Goal: Task Accomplishment & Management: Manage account settings

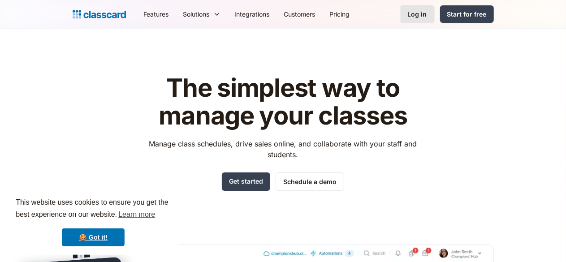
click at [427, 16] on div "Log in" at bounding box center [417, 13] width 19 height 9
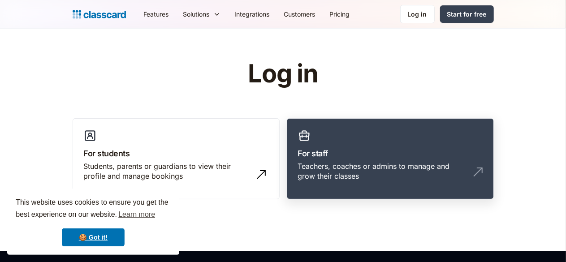
click at [378, 169] on div "Teachers, coaches or admins to manage and grow their classes" at bounding box center [381, 171] width 167 height 20
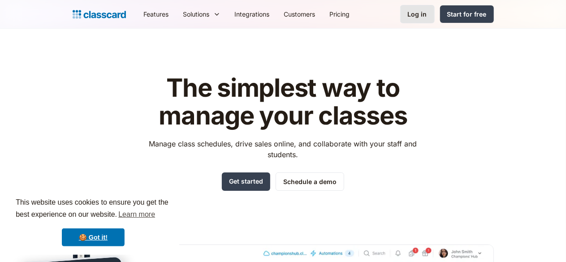
click at [427, 11] on div "Log in" at bounding box center [417, 13] width 19 height 9
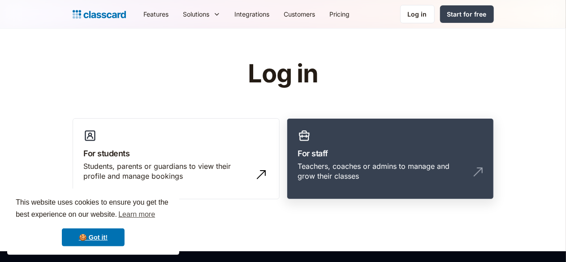
click at [375, 176] on div "Teachers, coaches or admins to manage and grow their classes" at bounding box center [390, 174] width 185 height 27
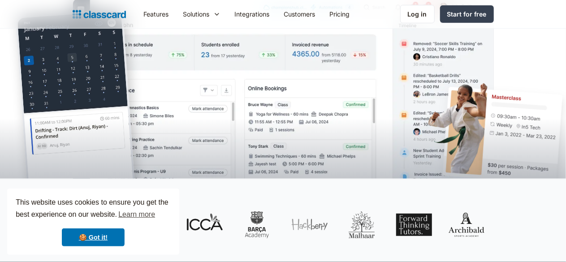
scroll to position [247, 0]
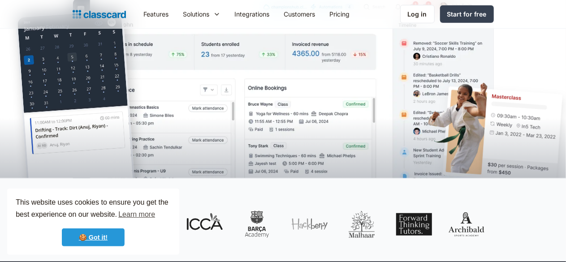
click at [102, 234] on link "🍪 Got it!" at bounding box center [93, 238] width 63 height 18
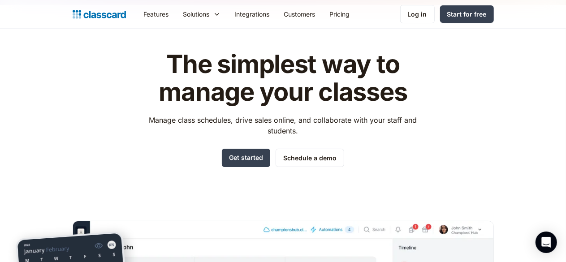
scroll to position [0, 0]
